Goal: Information Seeking & Learning: Check status

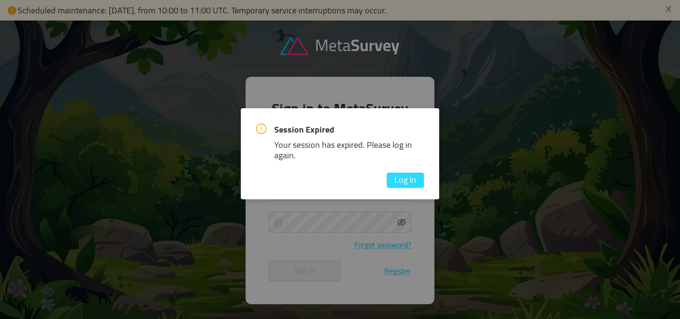
click at [407, 182] on button "Log In" at bounding box center [405, 180] width 37 height 15
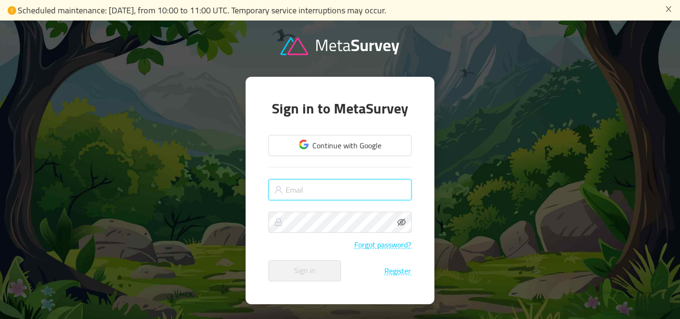
click at [326, 191] on input "text" at bounding box center [339, 189] width 143 height 21
type input "[PERSON_NAME][EMAIL_ADDRESS][PERSON_NAME][DOMAIN_NAME]"
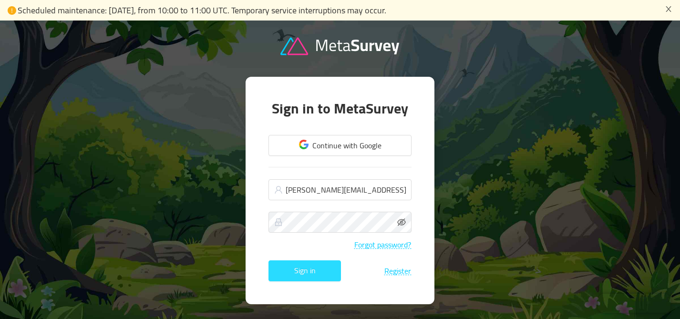
click at [316, 268] on button "Sign in" at bounding box center [304, 270] width 72 height 21
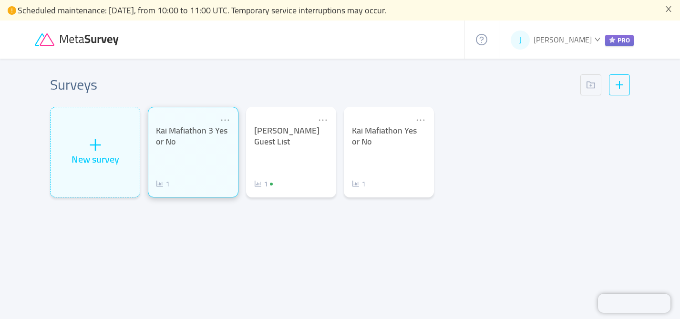
click at [216, 154] on div "Kai Mafiathon 3 Yes or No 1" at bounding box center [193, 157] width 74 height 64
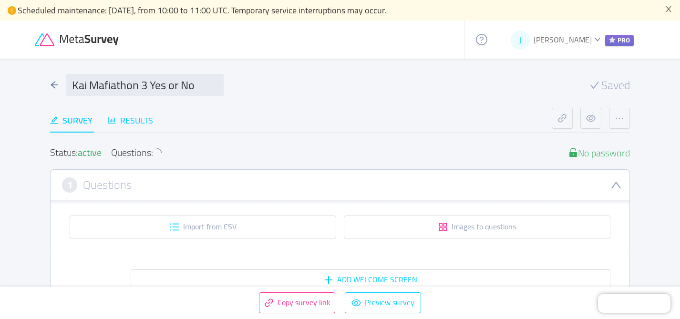
click at [144, 125] on div "Results" at bounding box center [130, 120] width 45 height 13
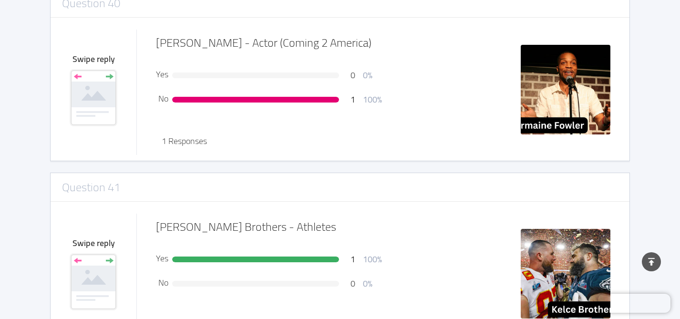
scroll to position [7416, 0]
